Goal: Use online tool/utility: Use online tool/utility

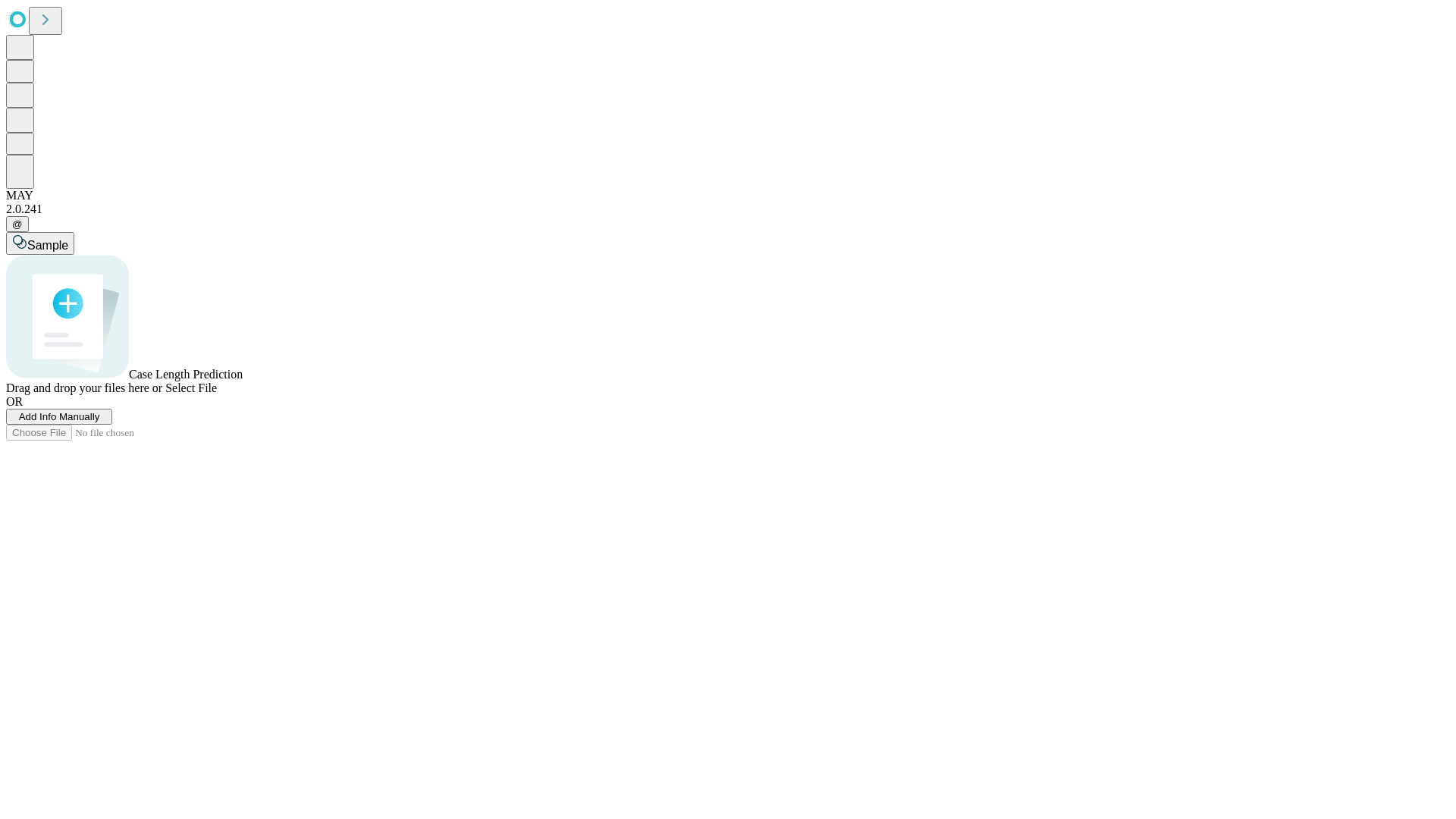
click at [217, 395] on span "Select File" at bounding box center [191, 388] width 52 height 13
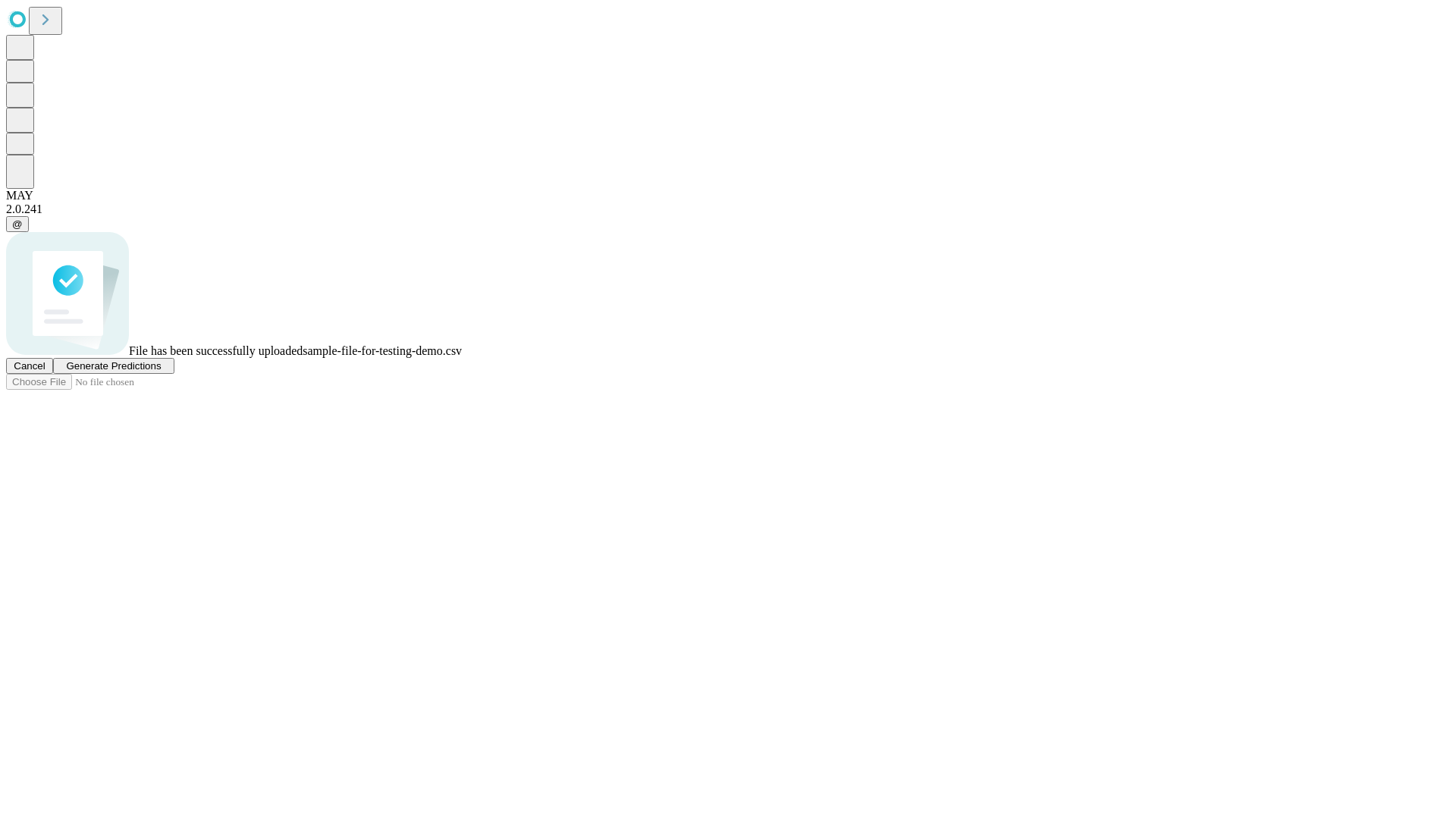
click at [161, 372] on span "Generate Predictions" at bounding box center [112, 365] width 94 height 11
